Goal: Contribute content: Contribute content

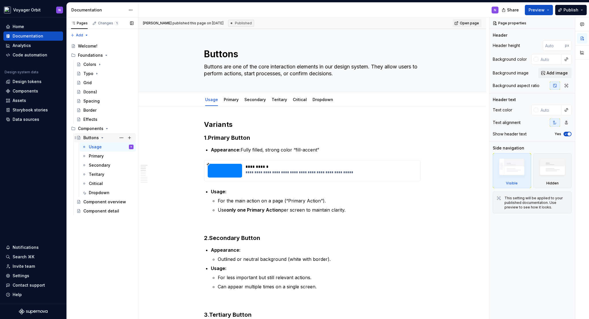
click at [100, 140] on icon "Page tree" at bounding box center [102, 138] width 5 height 5
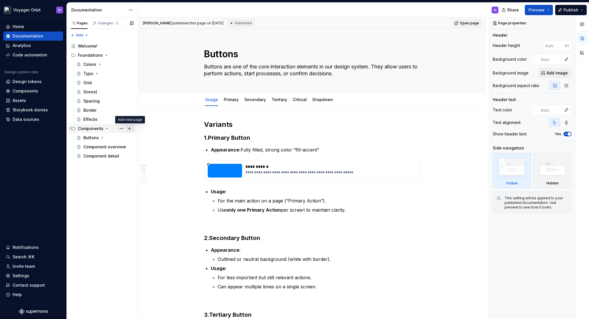
click at [130, 130] on button "Page tree" at bounding box center [130, 129] width 8 height 8
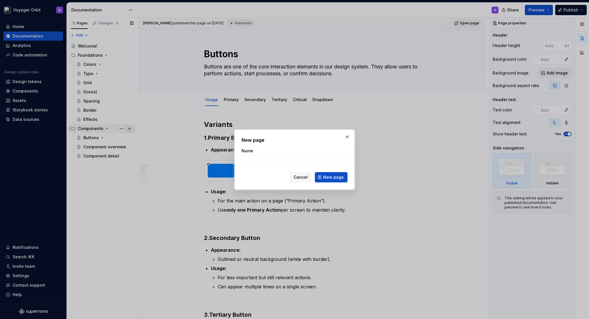
type textarea "*"
type input "Badges"
click button "New page" at bounding box center [331, 177] width 33 height 10
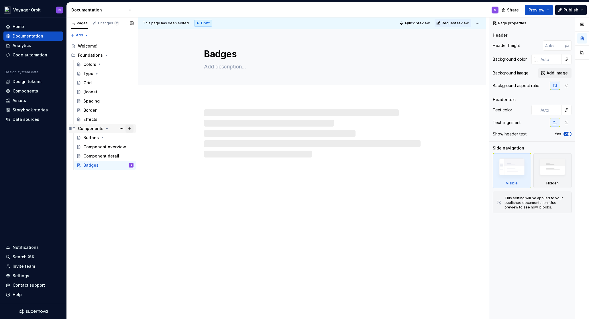
click at [130, 127] on button "Page tree" at bounding box center [130, 129] width 8 height 8
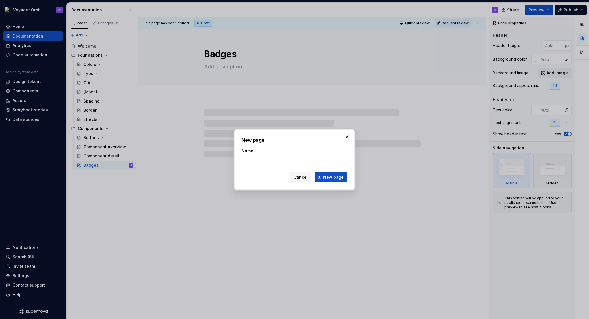
type textarea "*"
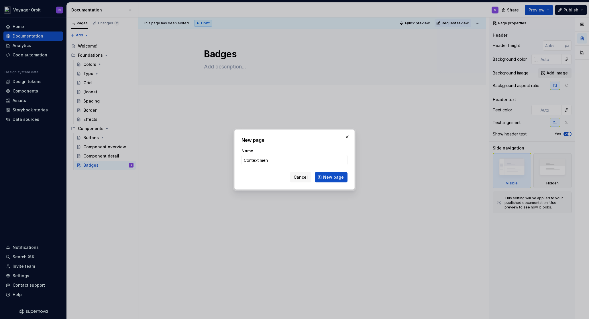
type input "Context menu"
click button "New page" at bounding box center [331, 177] width 33 height 10
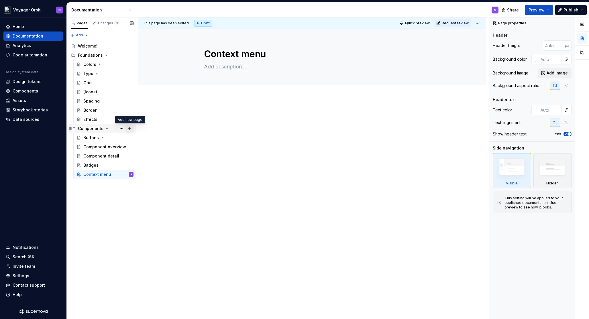
click at [131, 128] on button "Page tree" at bounding box center [130, 129] width 8 height 8
type textarea "*"
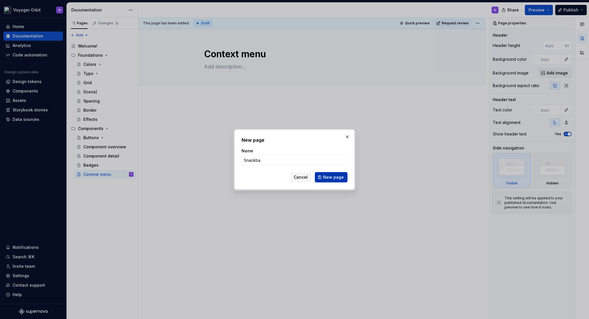
type input "Snackbar"
click button "New page" at bounding box center [331, 177] width 33 height 10
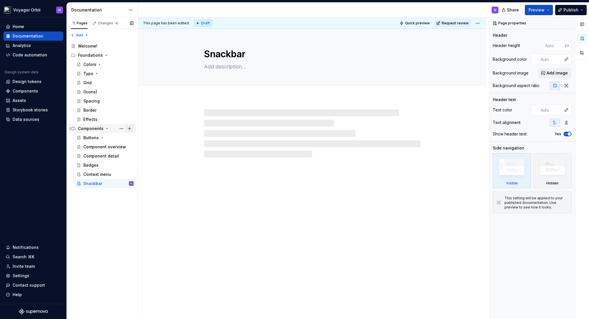
click at [133, 129] on button "Page tree" at bounding box center [130, 129] width 8 height 8
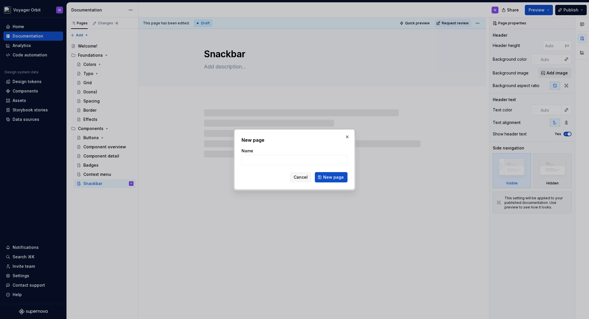
type textarea "*"
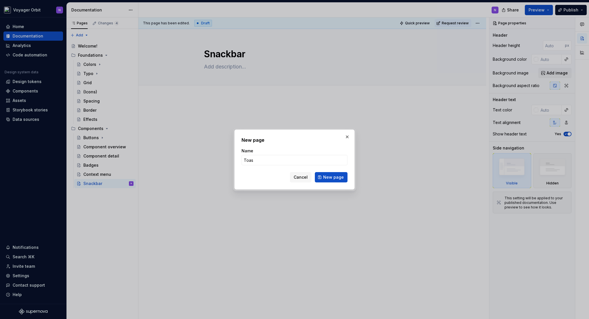
type input "Toast"
click button "New page" at bounding box center [331, 177] width 33 height 10
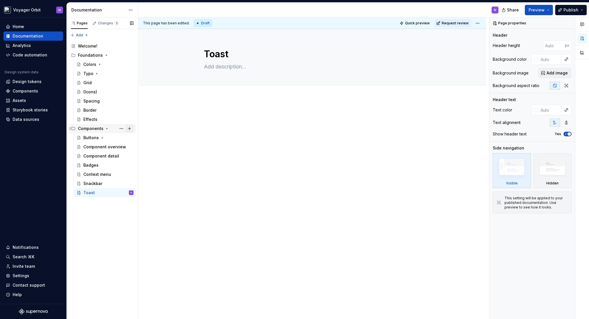
click at [132, 128] on button "Page tree" at bounding box center [130, 129] width 8 height 8
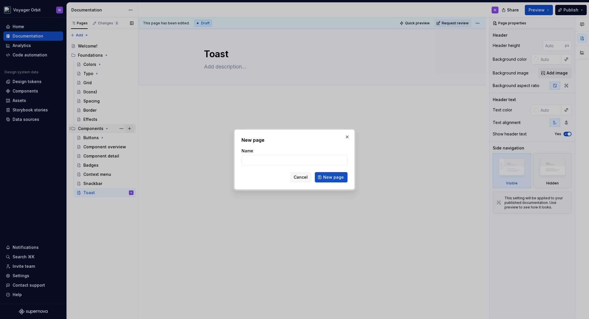
type textarea "*"
type input "Pagination"
click button "New page" at bounding box center [331, 177] width 33 height 10
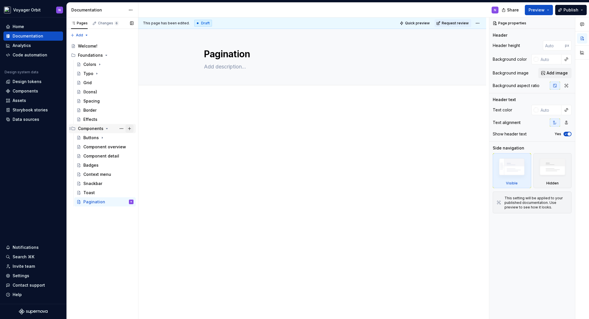
click at [130, 128] on button "Page tree" at bounding box center [130, 129] width 8 height 8
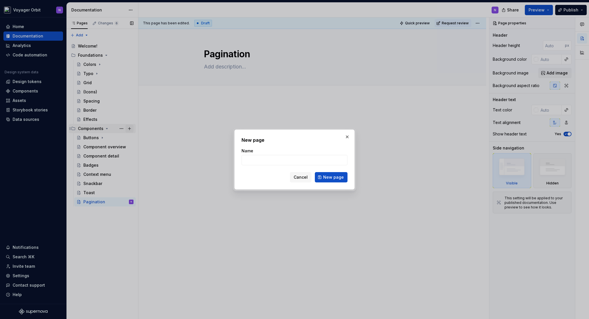
type textarea "*"
type input "Navigation"
click button "New page" at bounding box center [331, 177] width 33 height 10
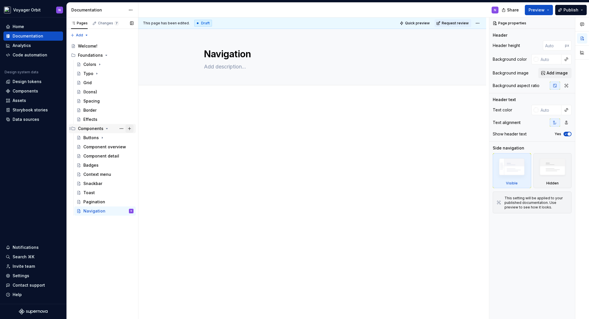
click at [128, 129] on button "Page tree" at bounding box center [130, 129] width 8 height 8
type textarea "*"
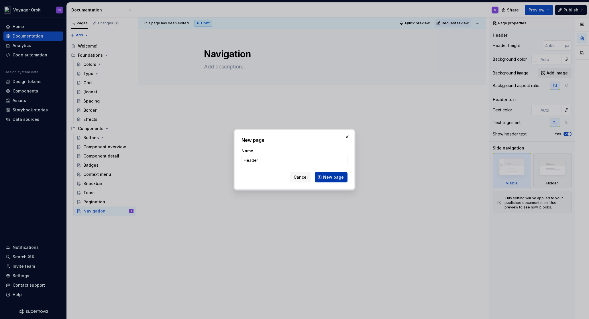
type input "Header"
click at [335, 179] on span "New page" at bounding box center [333, 178] width 21 height 6
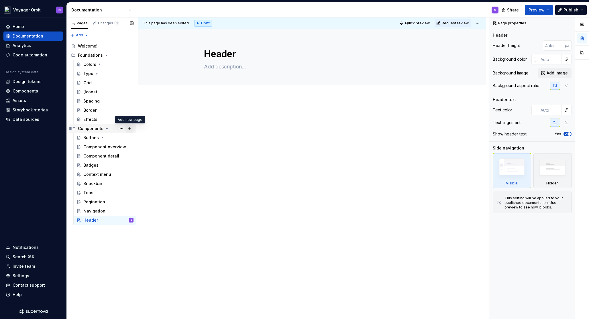
click at [131, 128] on button "Page tree" at bounding box center [130, 129] width 8 height 8
type textarea "*"
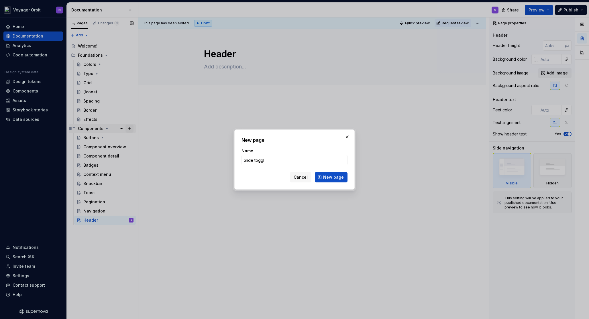
type input "Slide toggle"
click button "New page" at bounding box center [331, 177] width 33 height 10
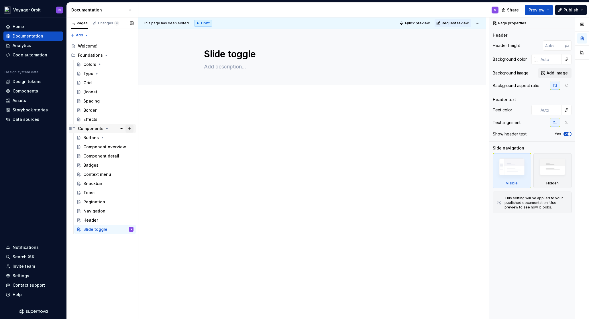
click at [130, 129] on button "Page tree" at bounding box center [130, 129] width 8 height 8
type textarea "*"
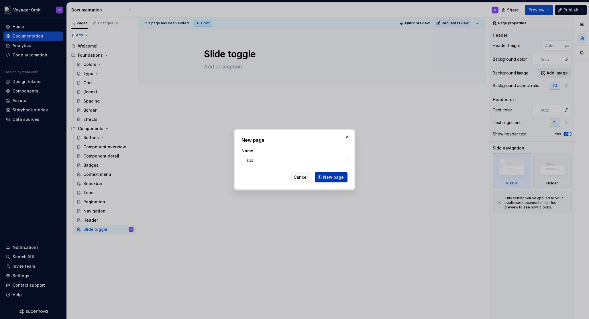
type input "Tabs"
click at [329, 177] on span "New page" at bounding box center [333, 178] width 21 height 6
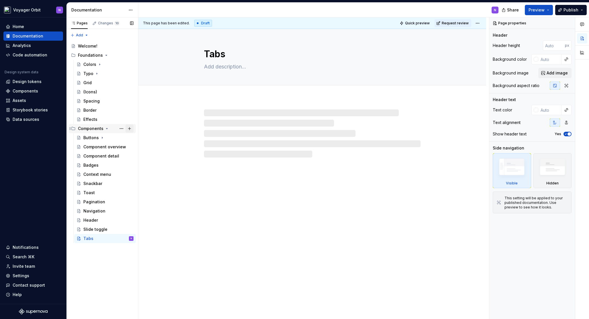
click at [130, 130] on button "Page tree" at bounding box center [130, 129] width 8 height 8
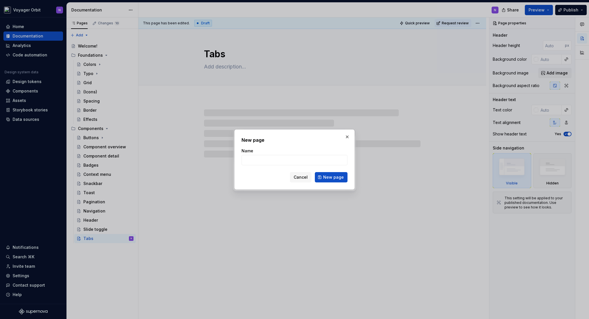
type textarea "*"
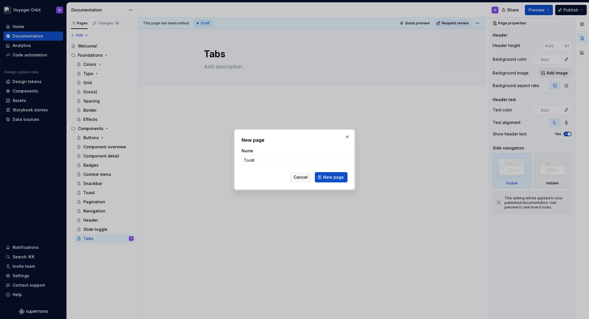
type input "Toolitp"
click button "New page" at bounding box center [331, 177] width 33 height 10
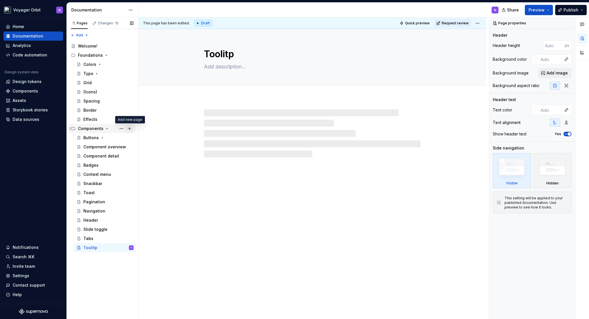
click at [132, 129] on button "Page tree" at bounding box center [130, 129] width 8 height 8
type textarea "*"
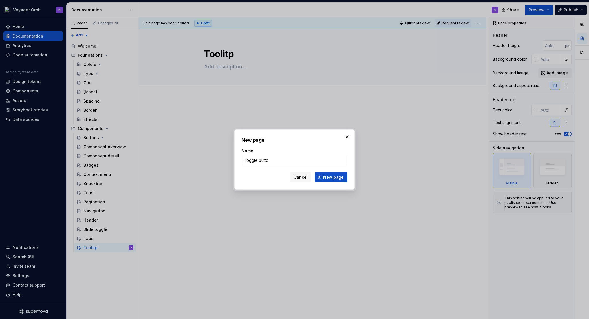
type input "Toggle button"
click button "New page" at bounding box center [331, 177] width 33 height 10
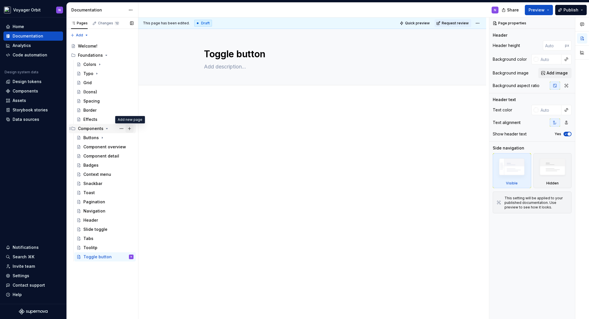
click at [130, 128] on button "Page tree" at bounding box center [130, 129] width 8 height 8
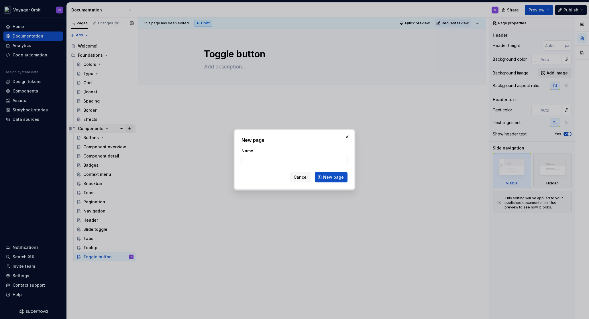
type textarea "*"
type input "Dot indicator"
click button "New page" at bounding box center [331, 177] width 33 height 10
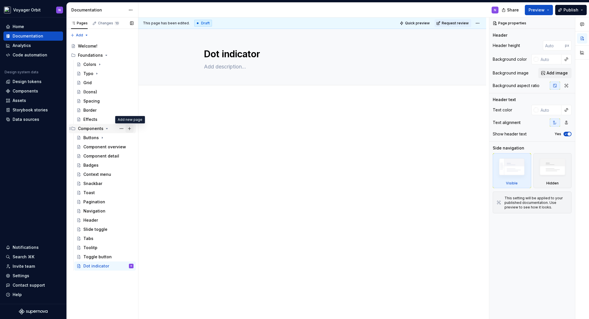
click at [129, 127] on button "Page tree" at bounding box center [130, 129] width 8 height 8
type textarea "*"
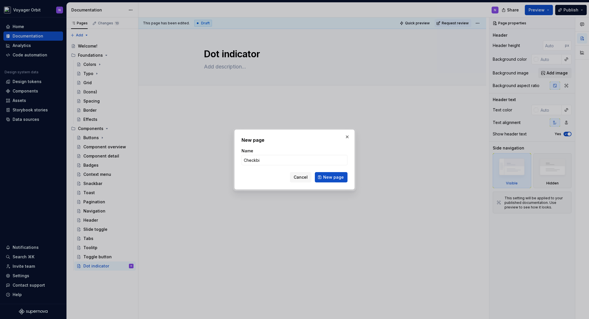
type input "Checkbio"
type textarea "*"
type input "Checkbox"
click button "New page" at bounding box center [331, 177] width 33 height 10
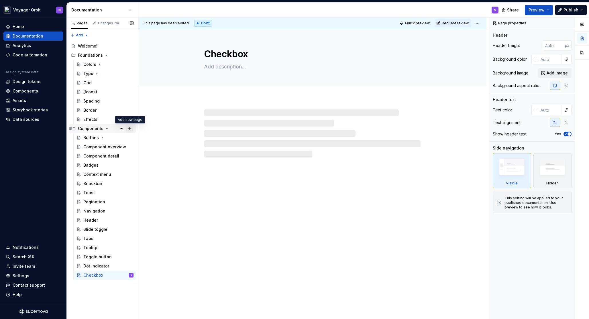
click at [131, 128] on button "Page tree" at bounding box center [130, 129] width 8 height 8
type textarea "*"
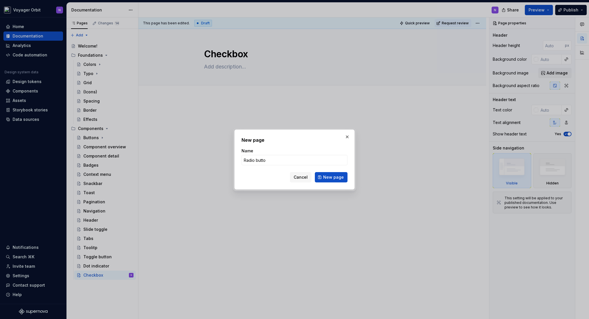
type input "Radio button"
click button "New page" at bounding box center [331, 177] width 33 height 10
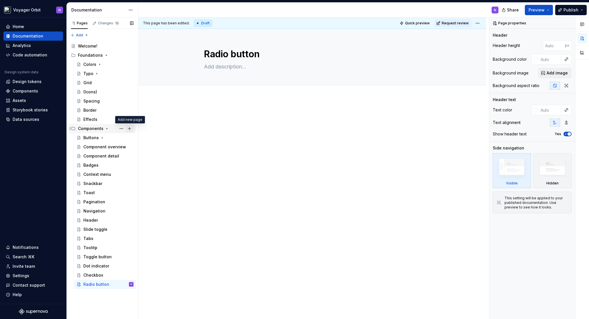
click at [129, 127] on button "Page tree" at bounding box center [130, 129] width 8 height 8
type textarea "*"
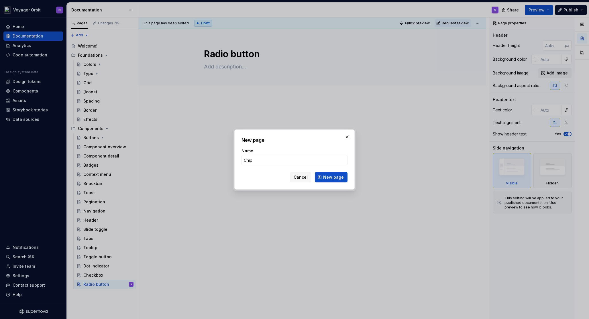
type input "Chips"
click button "New page" at bounding box center [331, 177] width 33 height 10
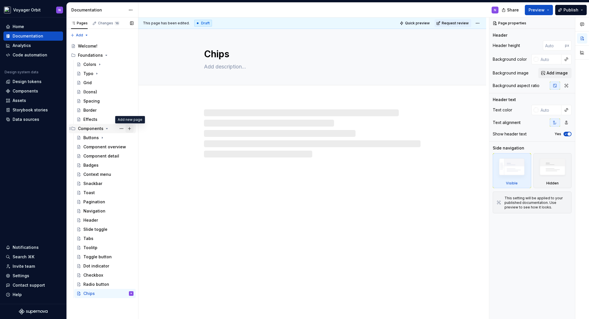
click at [130, 128] on button "Page tree" at bounding box center [130, 129] width 8 height 8
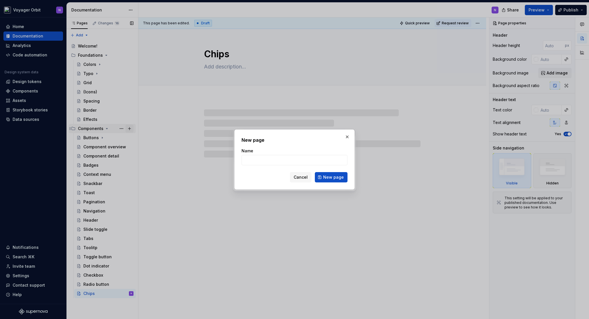
type textarea "*"
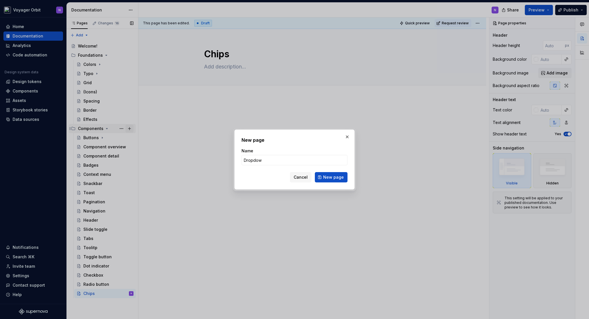
type input "Dropdown"
click button "New page" at bounding box center [331, 177] width 33 height 10
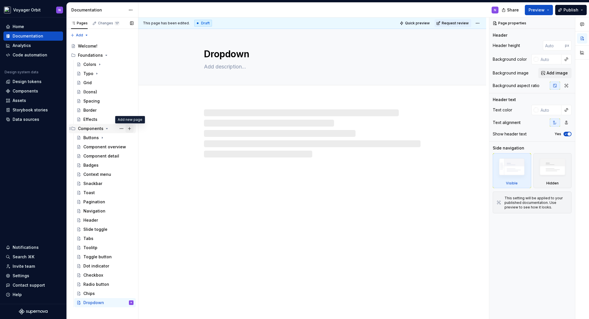
click at [132, 129] on button "Page tree" at bounding box center [130, 129] width 8 height 8
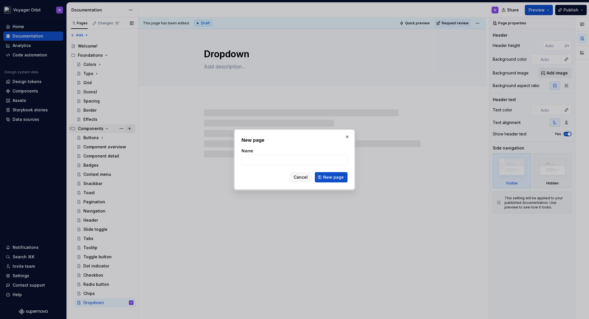
type textarea "*"
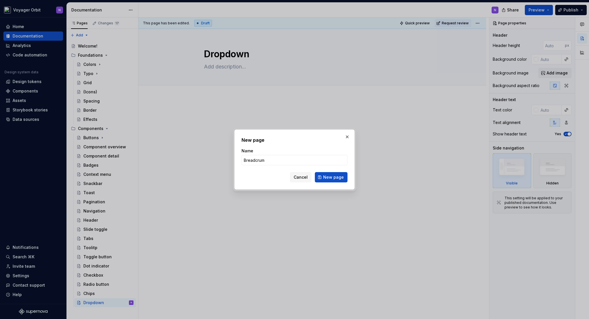
type input "Breadcrumb"
click button "New page" at bounding box center [331, 177] width 33 height 10
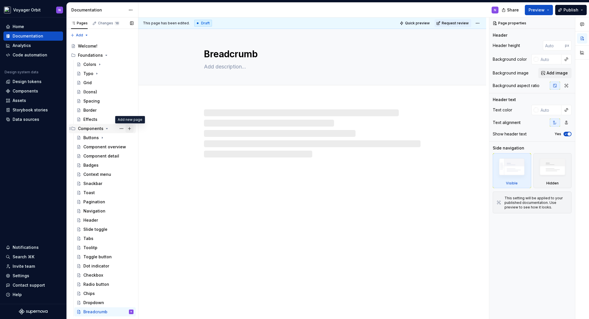
click at [130, 128] on button "Page tree" at bounding box center [130, 129] width 8 height 8
type textarea "*"
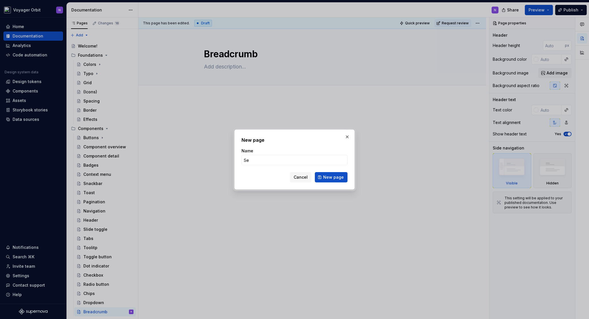
type input "S"
type input "Lo"
type textarea "*"
type input "Loading indicator"
click button "New page" at bounding box center [331, 177] width 33 height 10
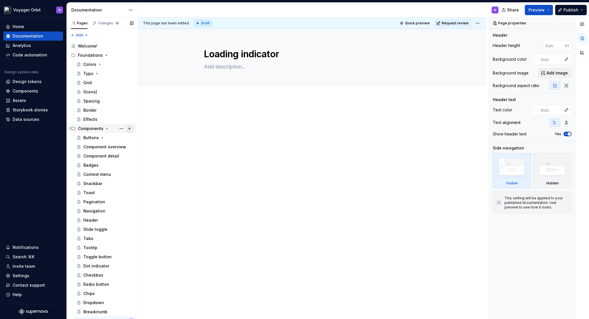
click at [126, 129] on button "Page tree" at bounding box center [130, 129] width 8 height 8
type textarea "*"
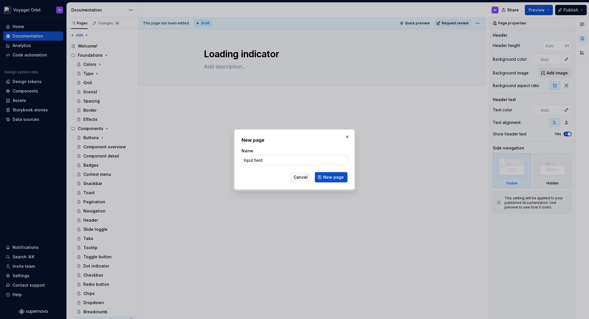
type input "Input fields"
click button "New page" at bounding box center [331, 177] width 33 height 10
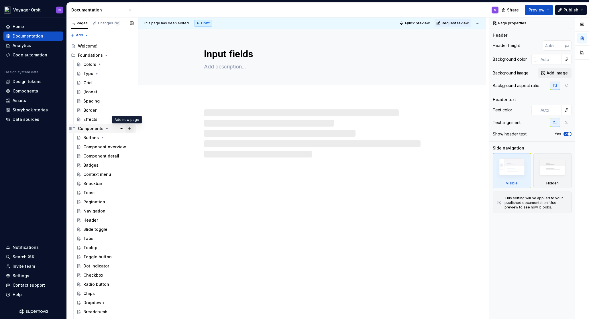
click at [127, 128] on button "Page tree" at bounding box center [130, 129] width 8 height 8
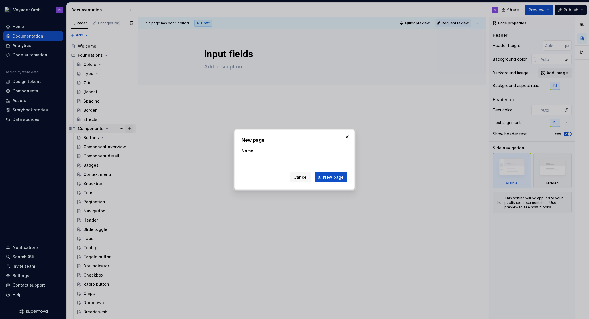
type textarea "*"
click at [288, 159] on input "Name" at bounding box center [295, 160] width 106 height 10
type input "Date time picker"
click button "New page" at bounding box center [331, 177] width 33 height 10
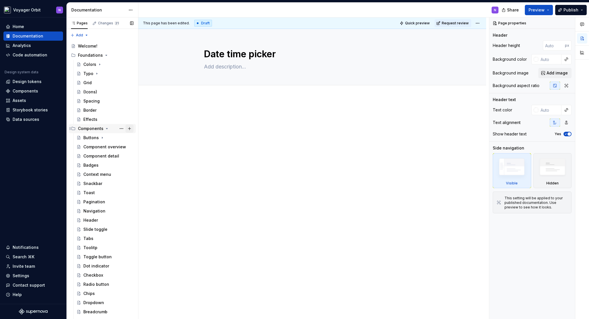
click at [128, 130] on button "Page tree" at bounding box center [130, 129] width 8 height 8
type textarea "*"
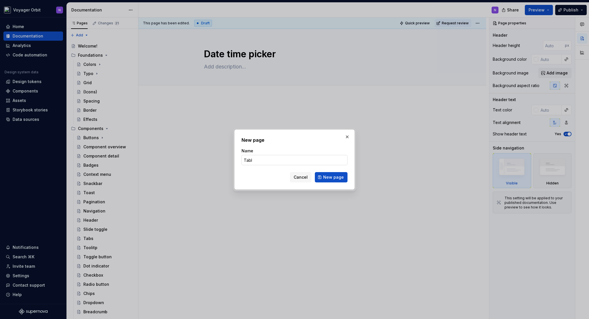
type input "Table"
click button "New page" at bounding box center [331, 177] width 33 height 10
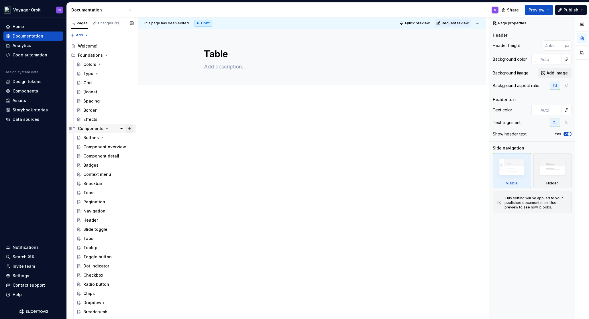
click at [127, 128] on button "Page tree" at bounding box center [130, 129] width 8 height 8
type textarea "*"
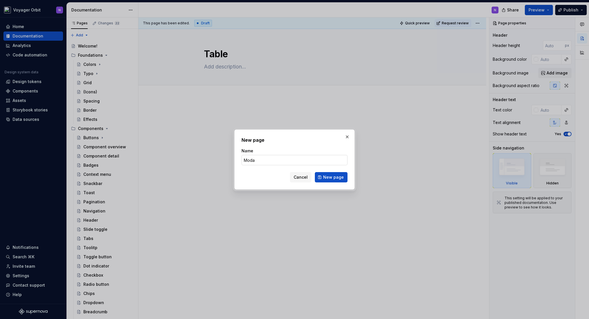
type input "Modal"
click button "New page" at bounding box center [331, 177] width 33 height 10
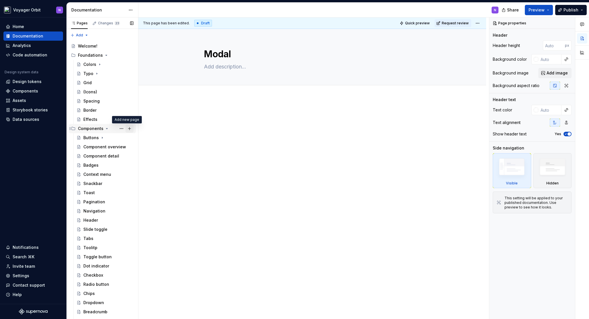
click at [128, 129] on button "Page tree" at bounding box center [130, 129] width 8 height 8
type textarea "*"
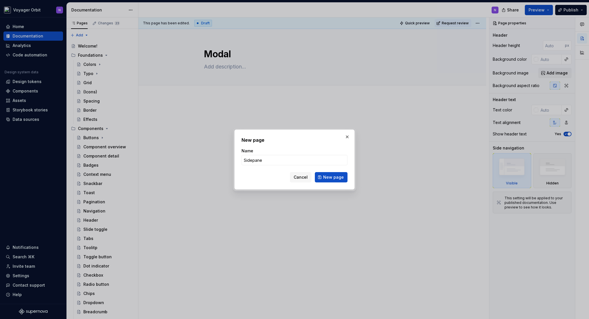
type input "Sidepanel"
click button "New page" at bounding box center [331, 177] width 33 height 10
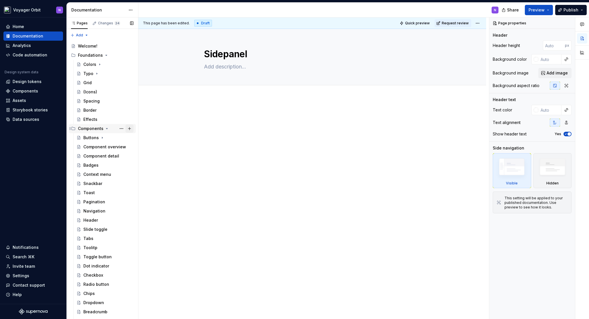
click at [130, 128] on button "Page tree" at bounding box center [130, 129] width 8 height 8
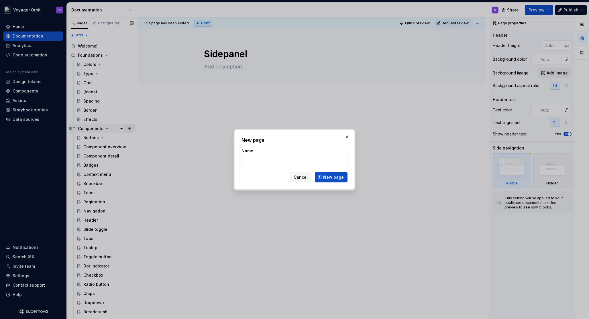
type textarea "*"
type input "Accordeon"
type textarea "*"
type input "Accordion"
click button "New page" at bounding box center [331, 177] width 33 height 10
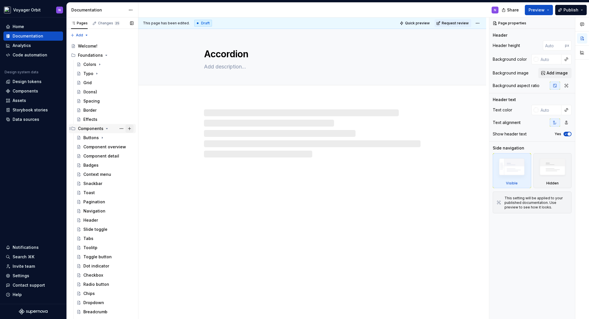
click at [129, 128] on button "Page tree" at bounding box center [130, 129] width 8 height 8
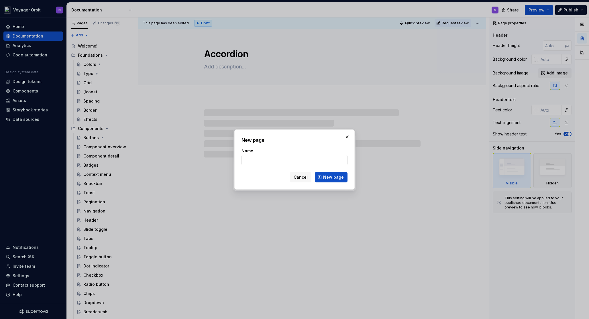
type textarea "*"
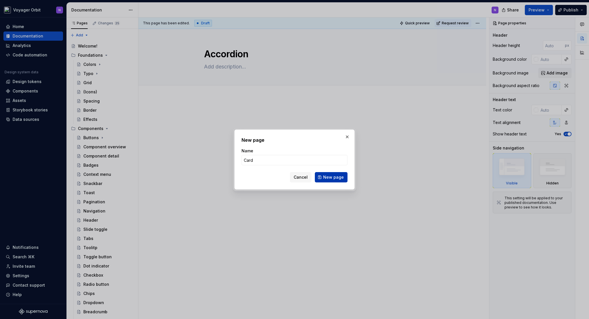
type input "Card"
click at [329, 176] on span "New page" at bounding box center [333, 178] width 21 height 6
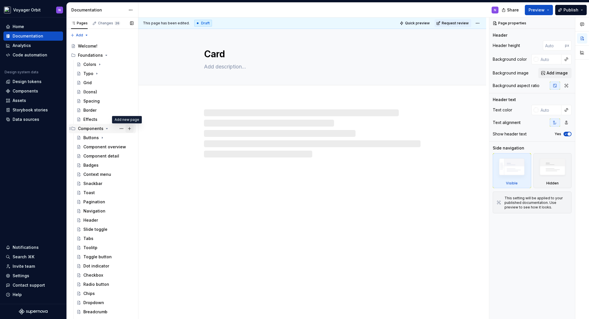
click at [128, 128] on button "Page tree" at bounding box center [130, 129] width 8 height 8
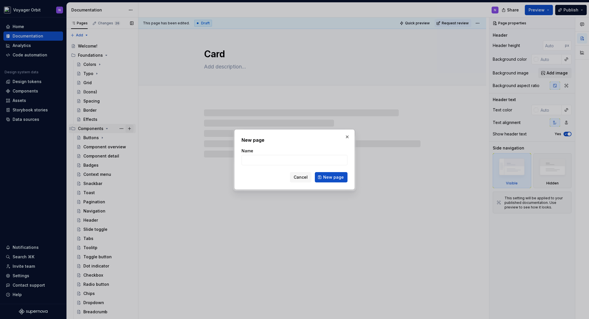
type textarea "*"
type input "S"
type textarea "*"
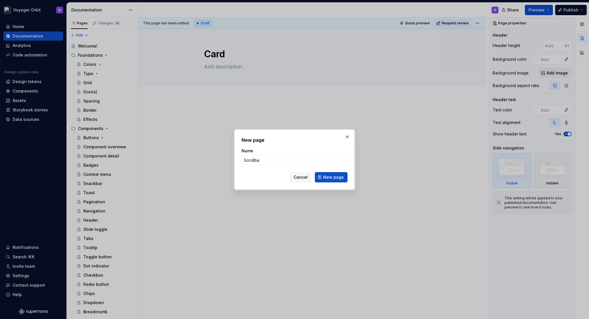
type input "Scrollbar"
click button "New page" at bounding box center [331, 177] width 33 height 10
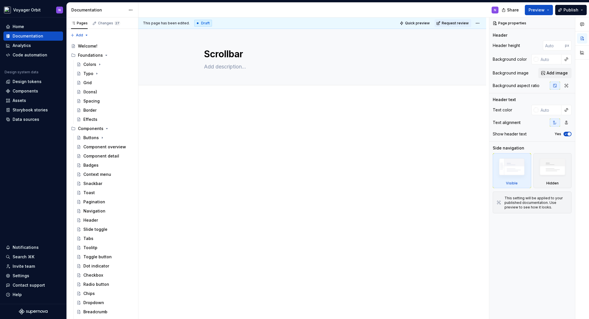
type textarea "*"
